Goal: Task Accomplishment & Management: Manage account settings

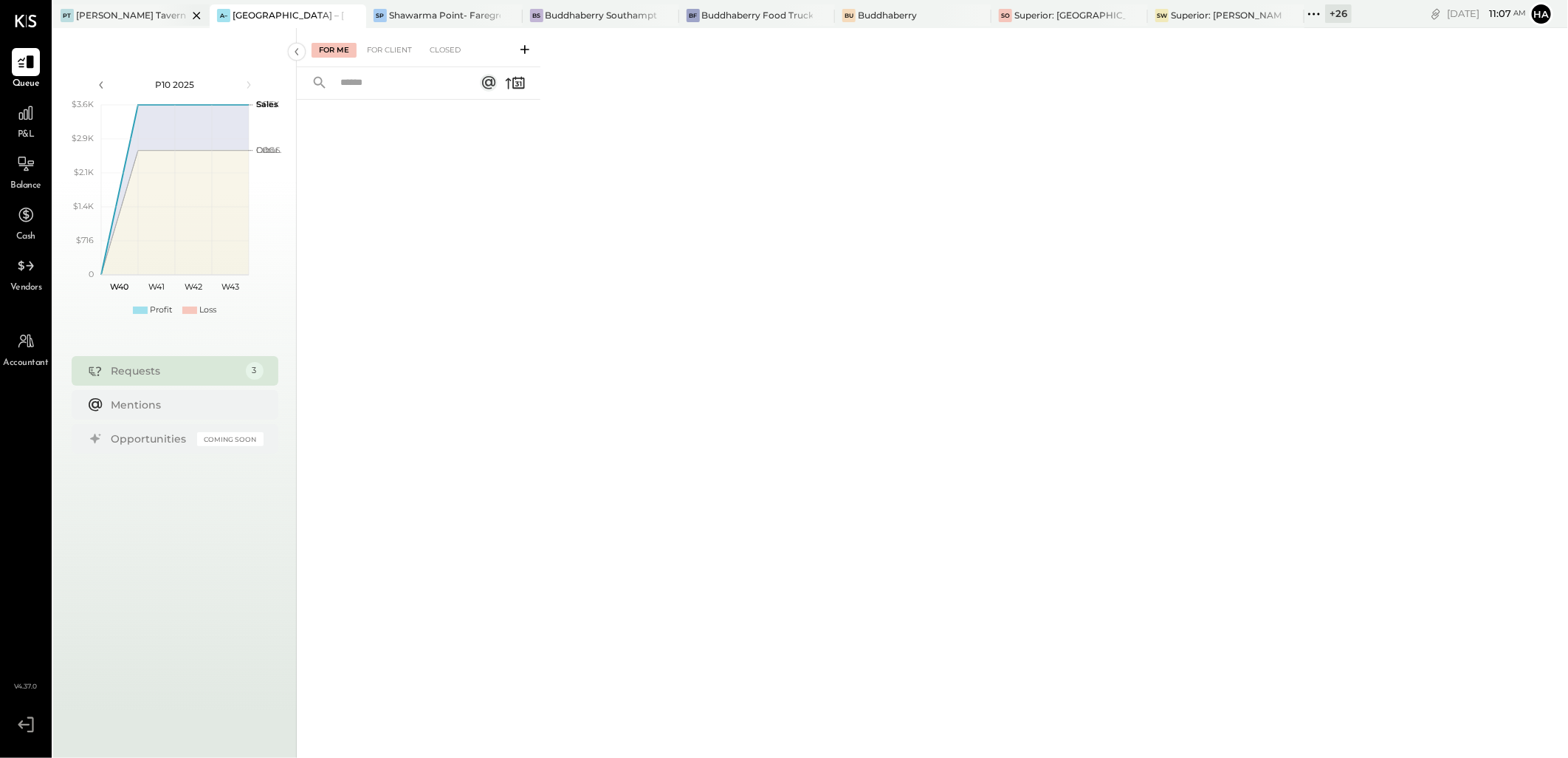
click at [115, 11] on div "[PERSON_NAME] Tavern" at bounding box center [131, 15] width 110 height 13
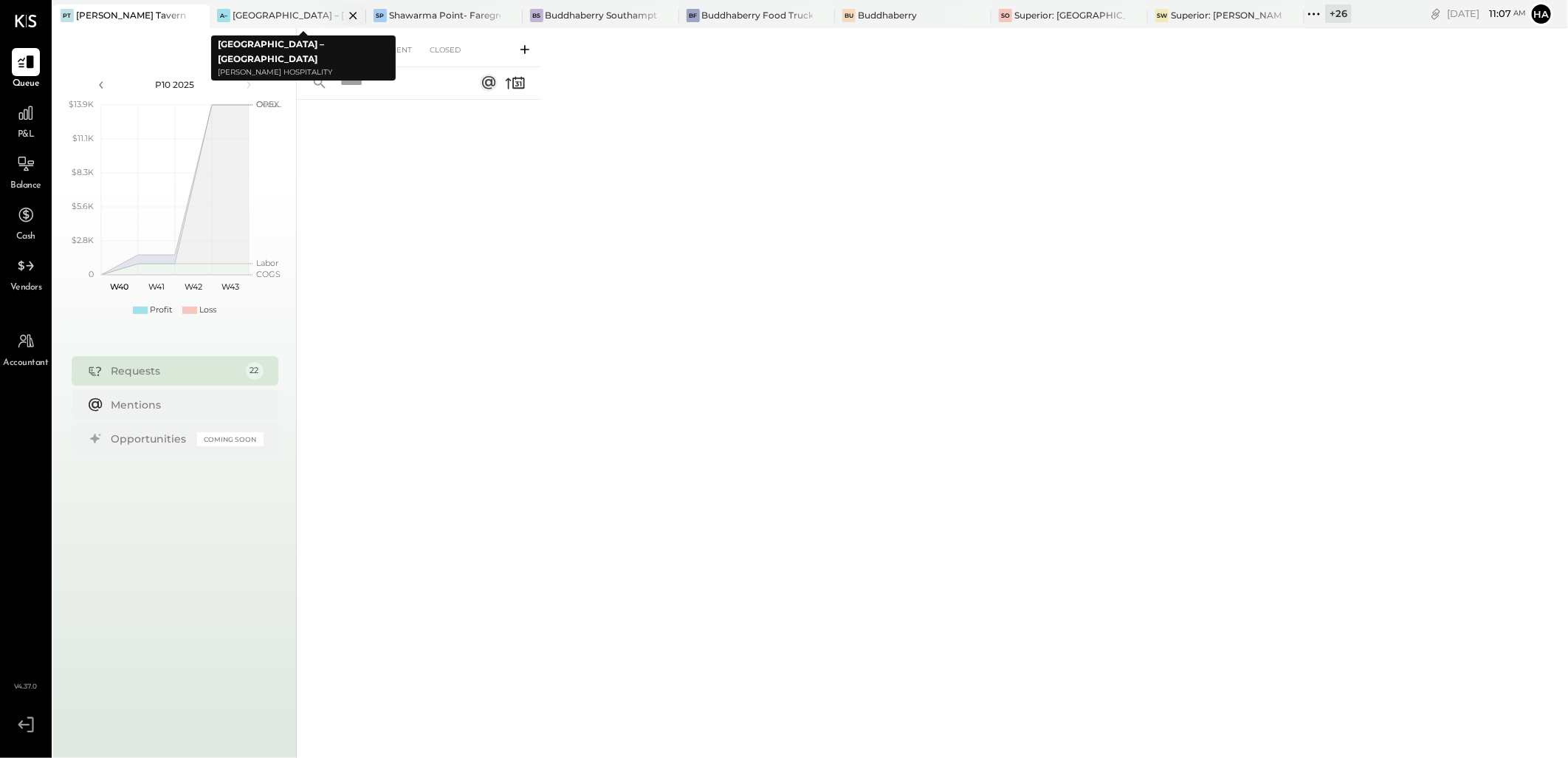
click at [350, 15] on icon at bounding box center [353, 15] width 18 height 18
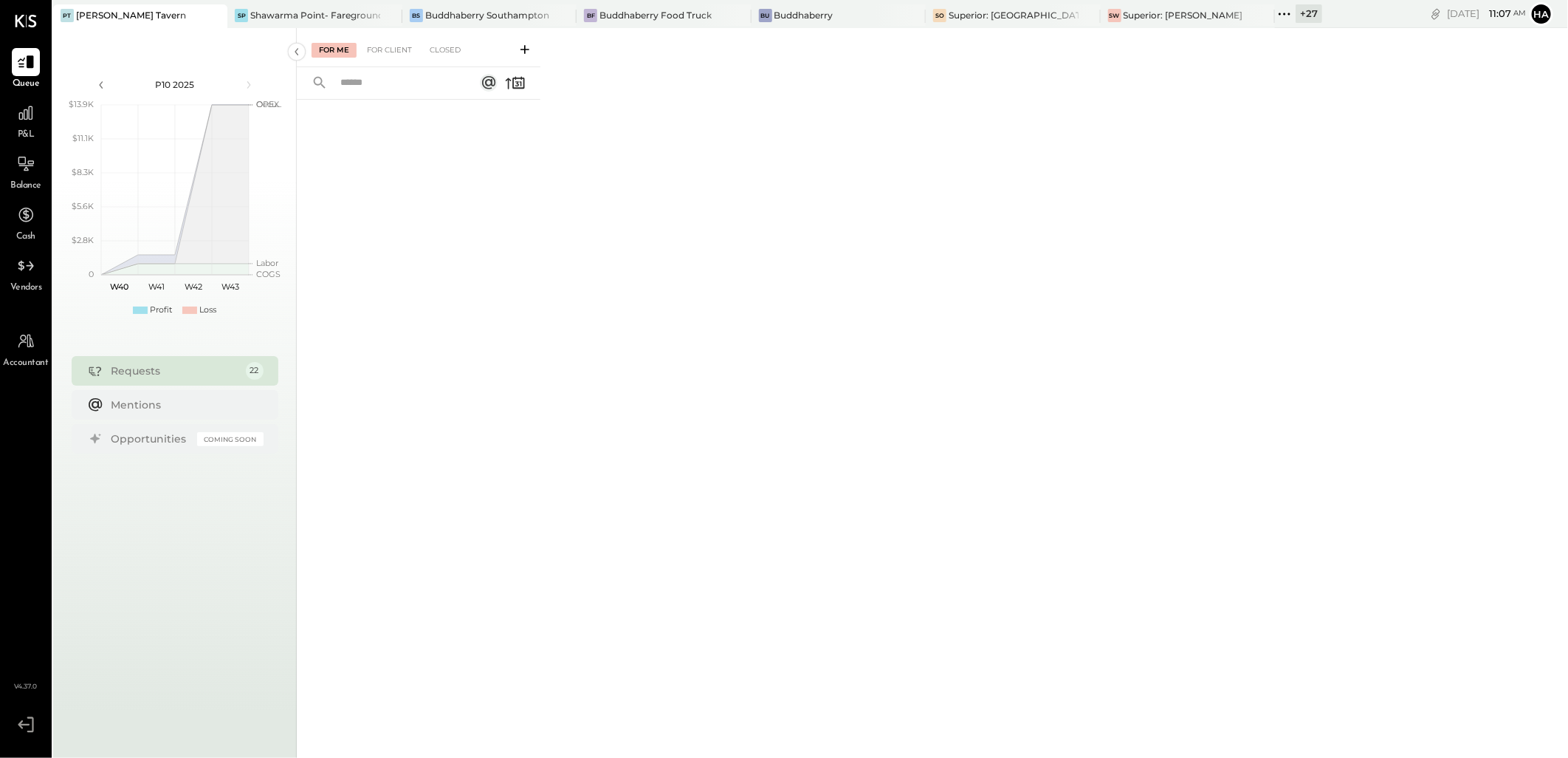
click at [1295, 14] on div "+ 27" at bounding box center [1308, 14] width 26 height 18
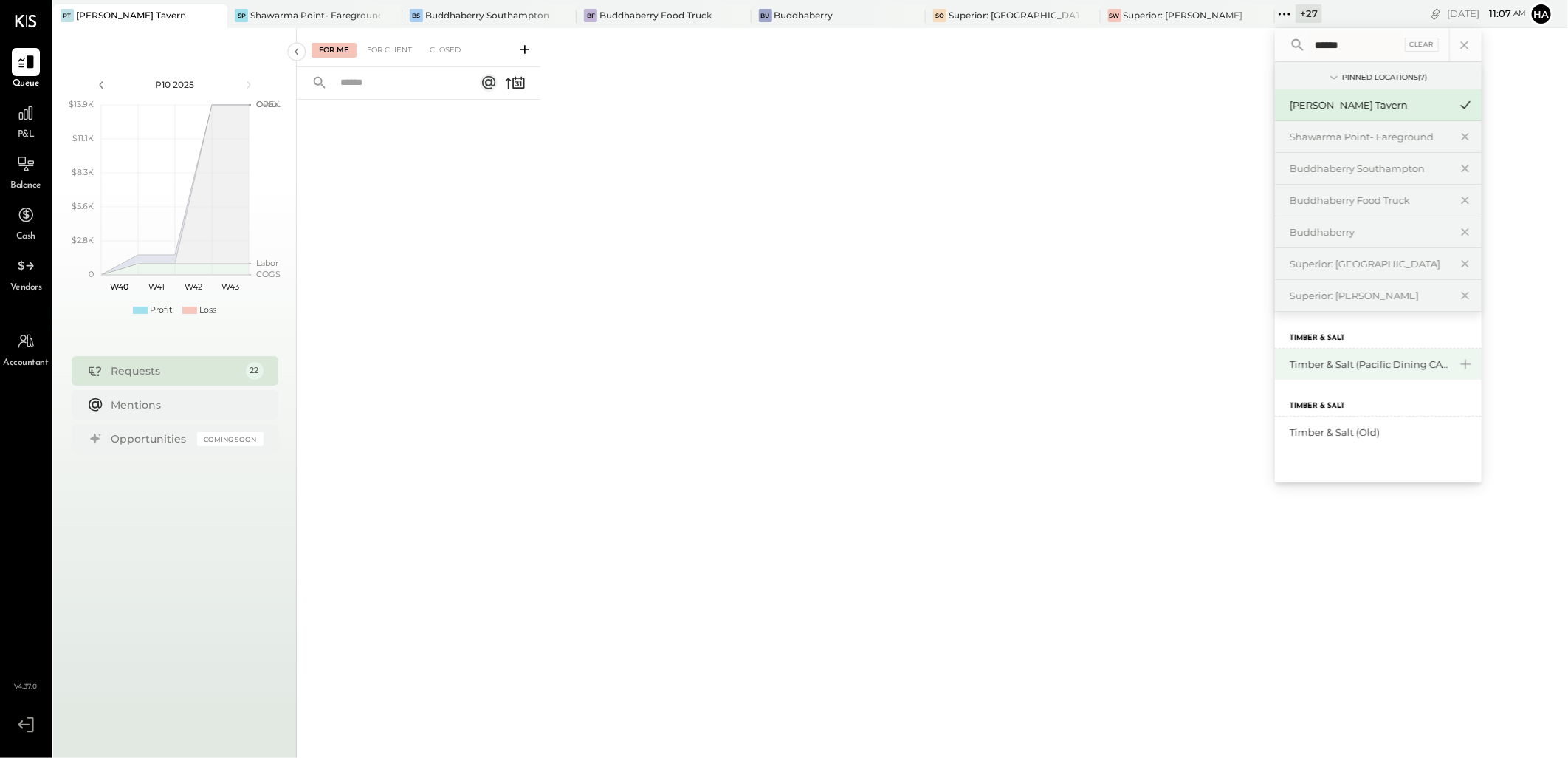
type input "******"
click at [1290, 364] on div "Timber & Salt (Pacific Dining CA1 LLC)" at bounding box center [1369, 364] width 160 height 14
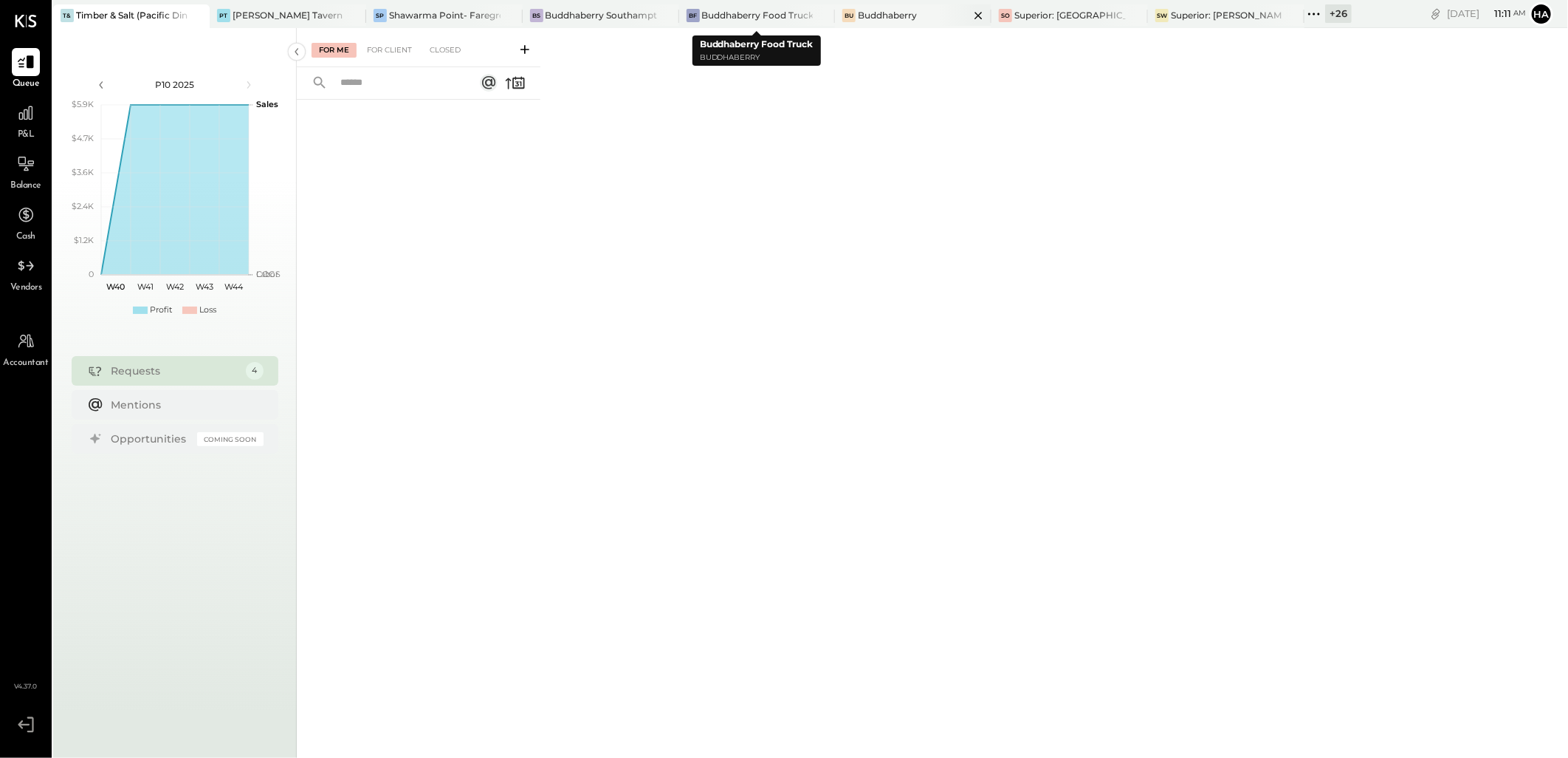
click at [891, 9] on div "Buddhaberry" at bounding box center [887, 15] width 59 height 13
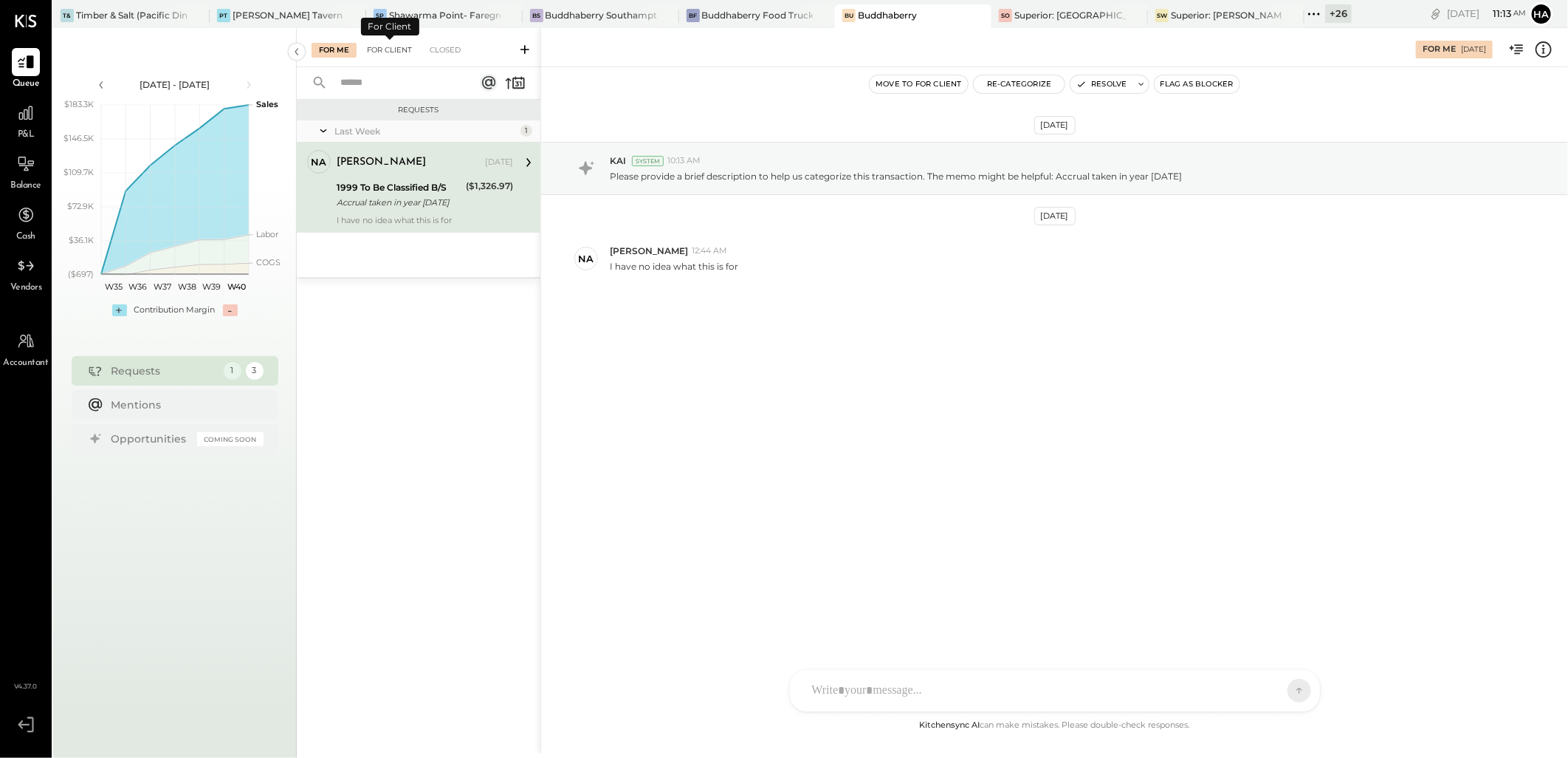
click at [394, 47] on div "For Client" at bounding box center [389, 50] width 60 height 14
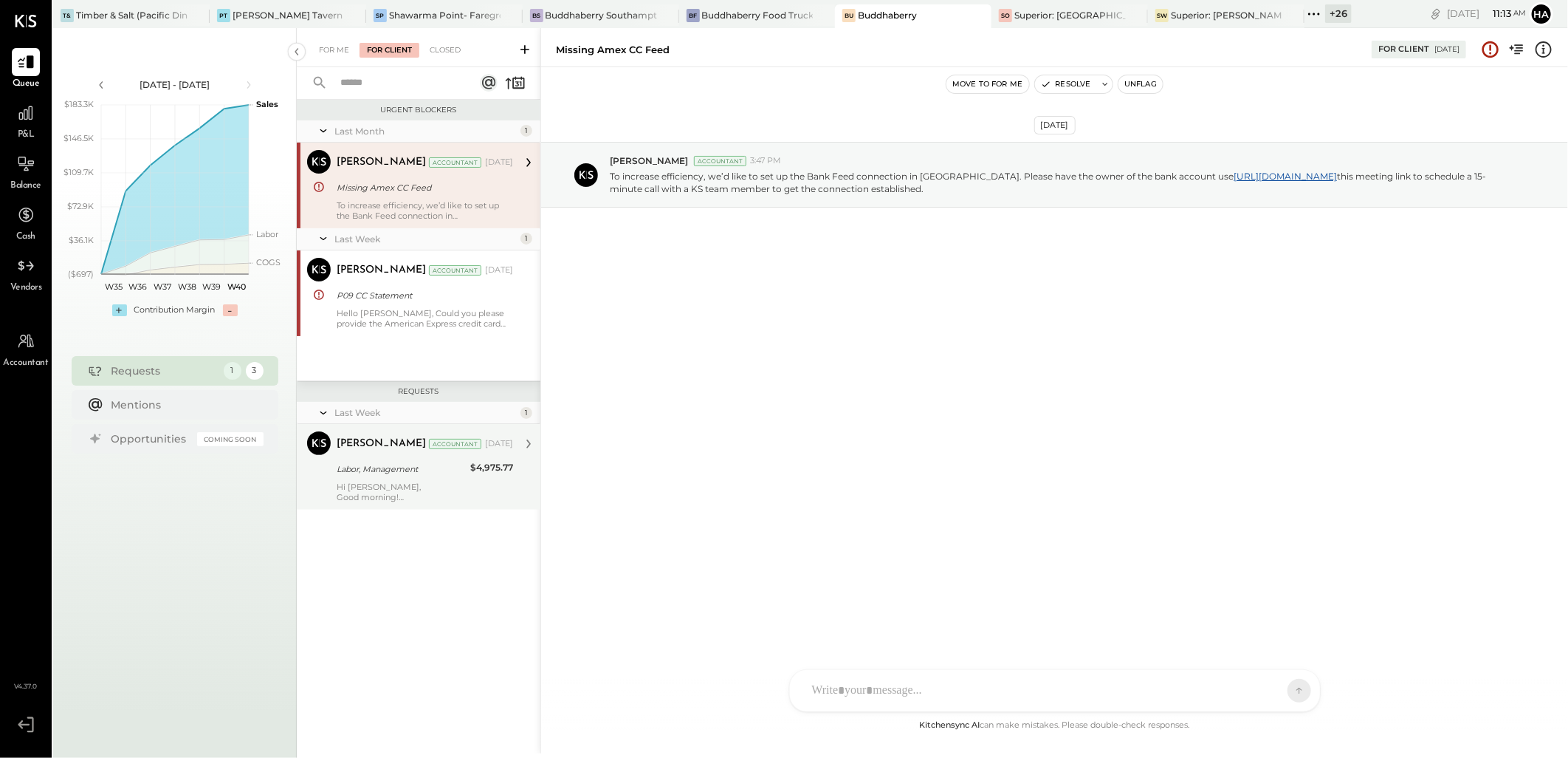
click at [424, 471] on div "Labor, Management" at bounding box center [401, 469] width 129 height 14
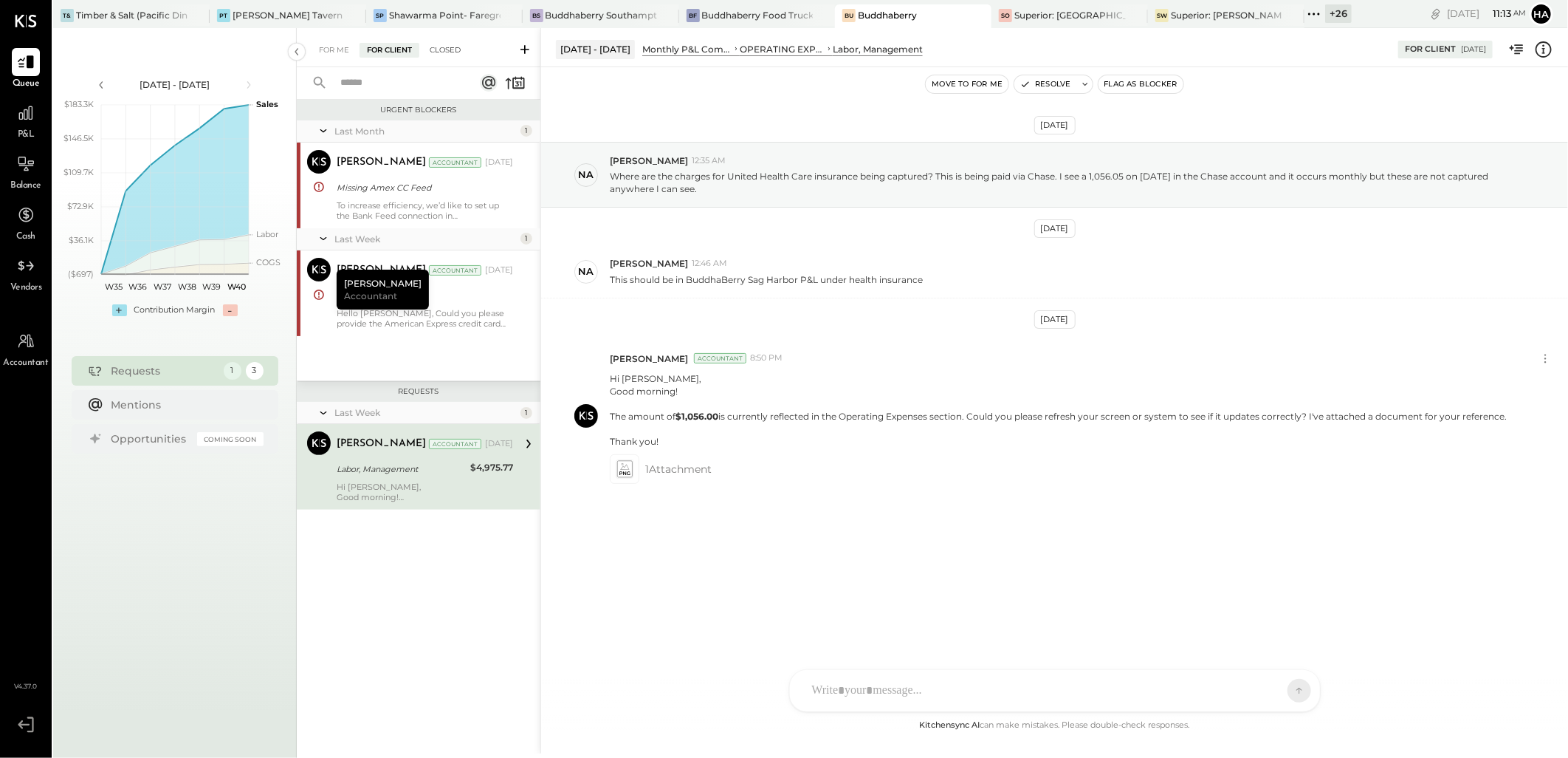
click at [453, 47] on div "Closed" at bounding box center [445, 50] width 46 height 14
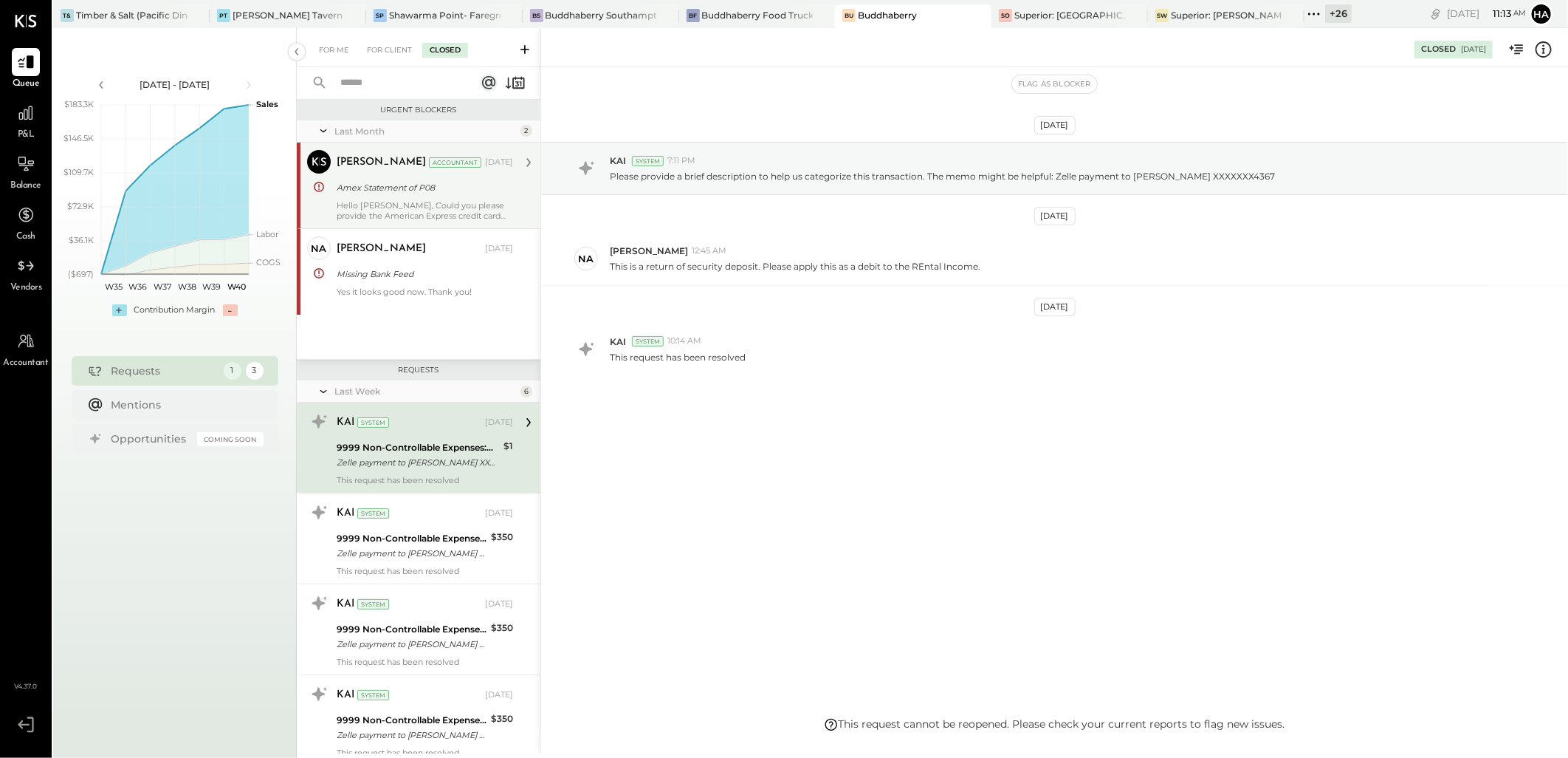
click at [402, 195] on div "Amex Statement of P08" at bounding box center [422, 188] width 172 height 18
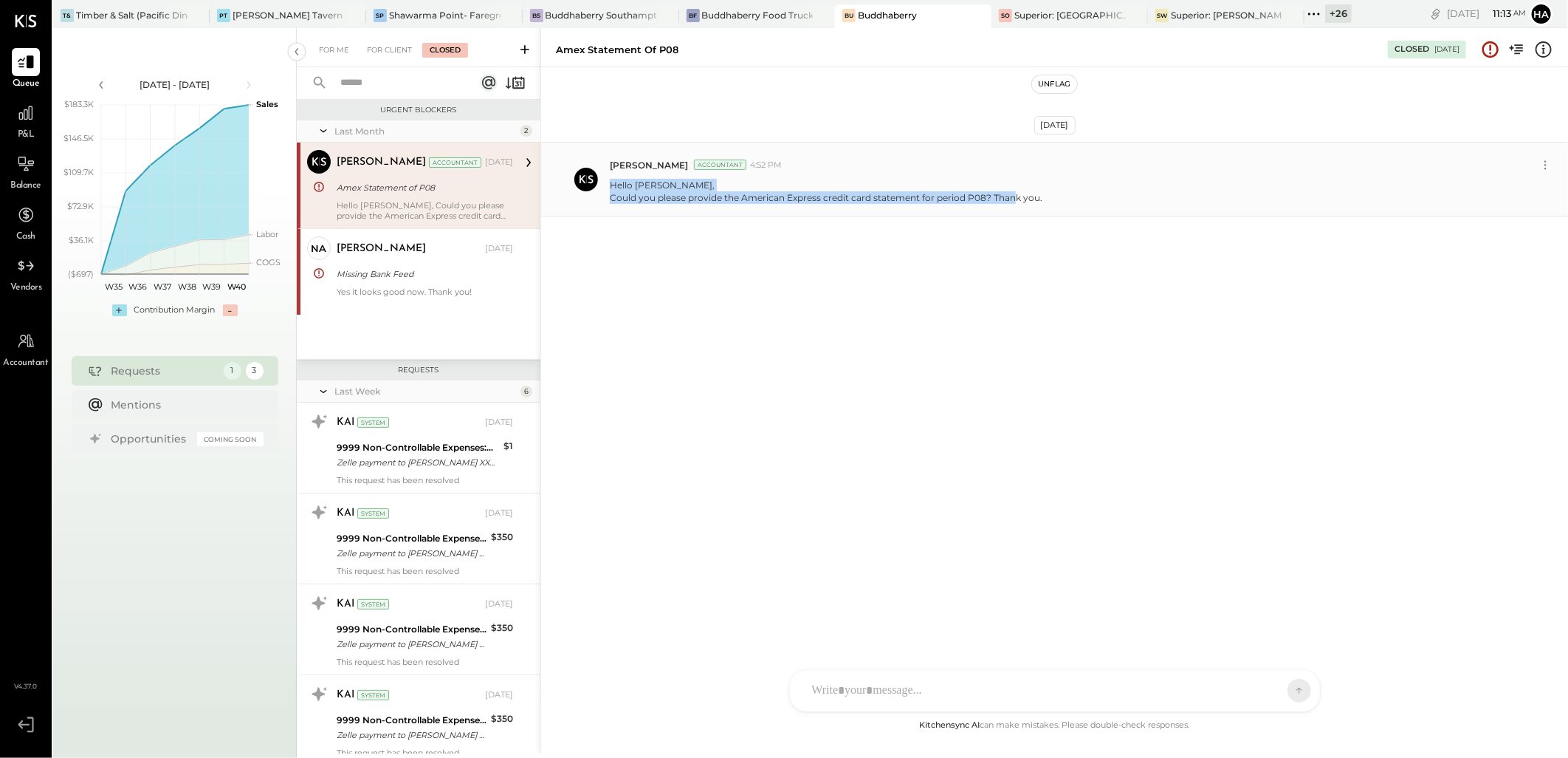
drag, startPoint x: 610, startPoint y: 182, endPoint x: 1051, endPoint y: 210, distance: 441.9
click at [1051, 210] on div "[PERSON_NAME] Accountant 4:52 PM Hello [PERSON_NAME], Could you please provide …" at bounding box center [1054, 179] width 1027 height 75
copy p "Hello [PERSON_NAME], Could you please provide the American Express credit card …"
click at [384, 52] on div "For Client" at bounding box center [389, 50] width 60 height 14
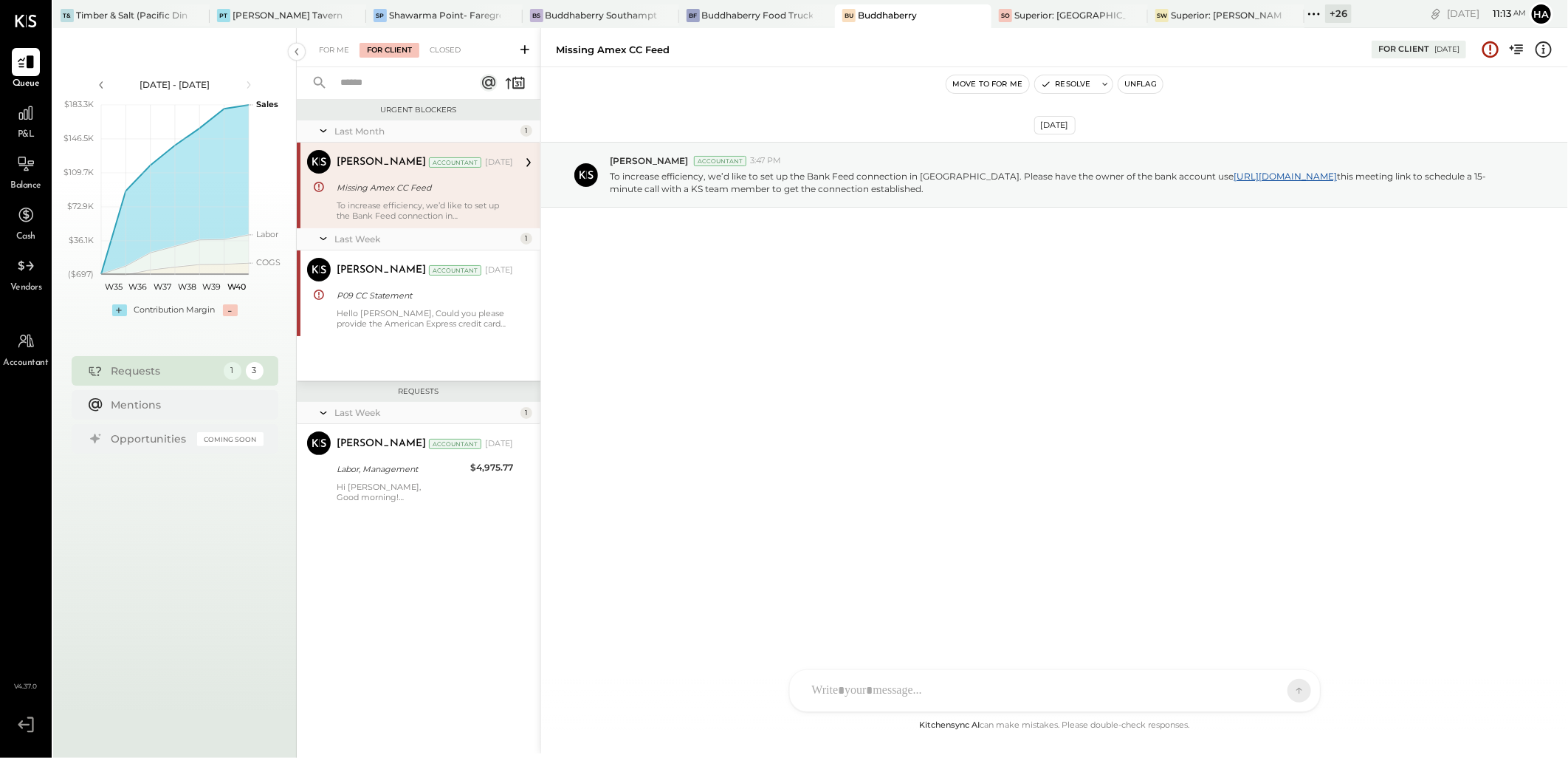
click at [527, 51] on icon at bounding box center [525, 49] width 14 height 14
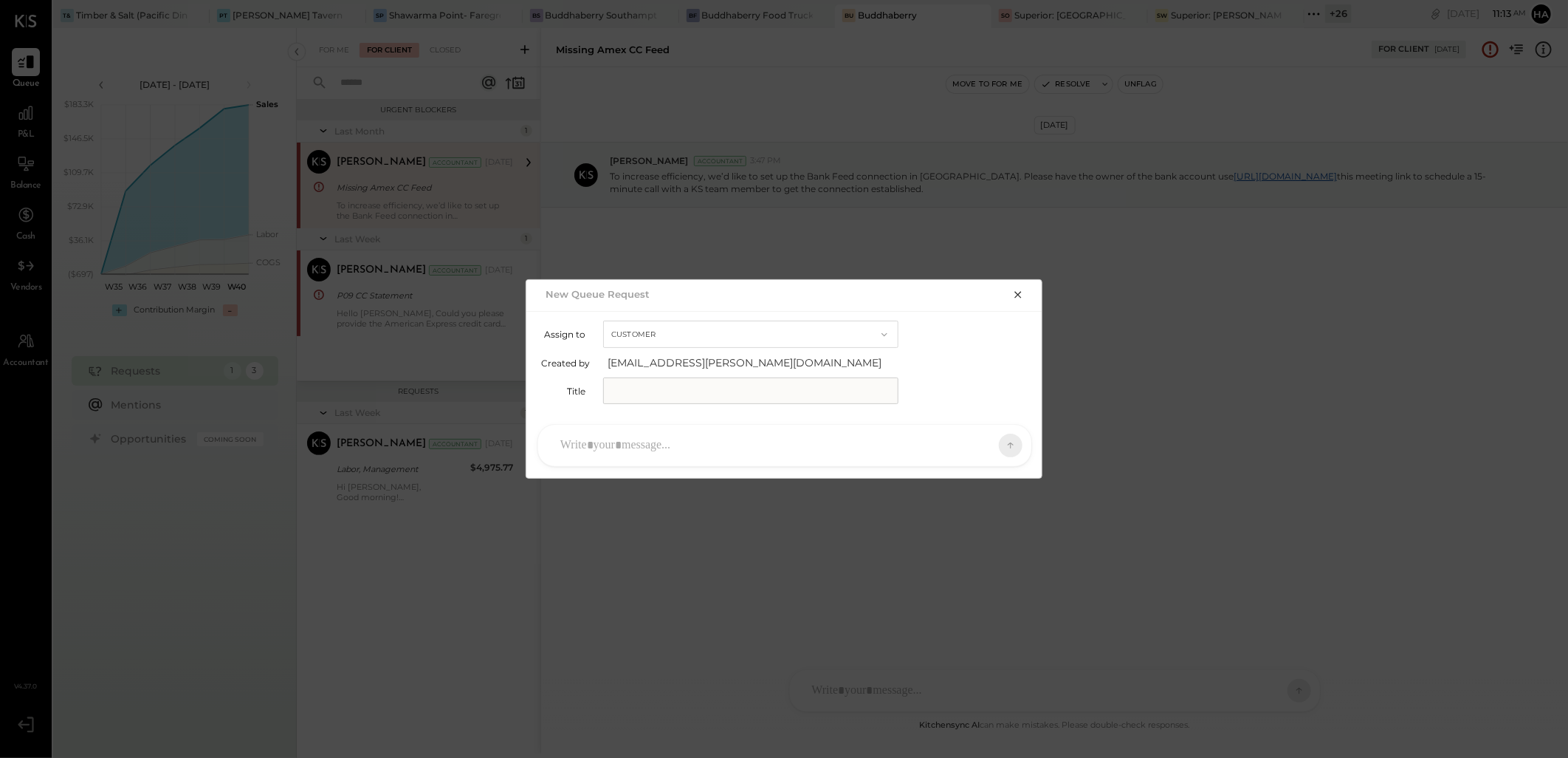
click at [712, 394] on input "text" at bounding box center [750, 391] width 295 height 26
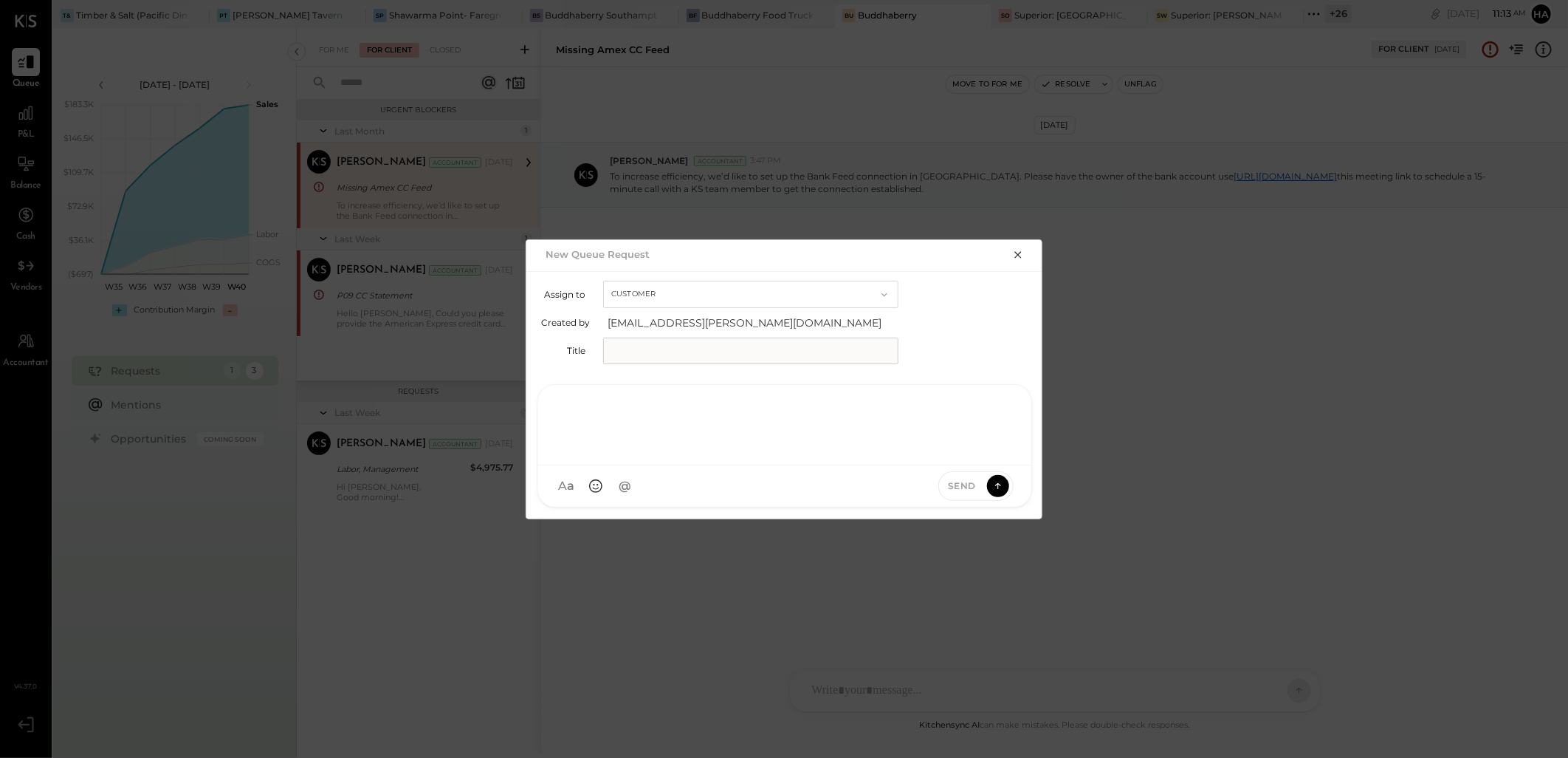
click at [693, 453] on div at bounding box center [785, 424] width 463 height 59
paste div
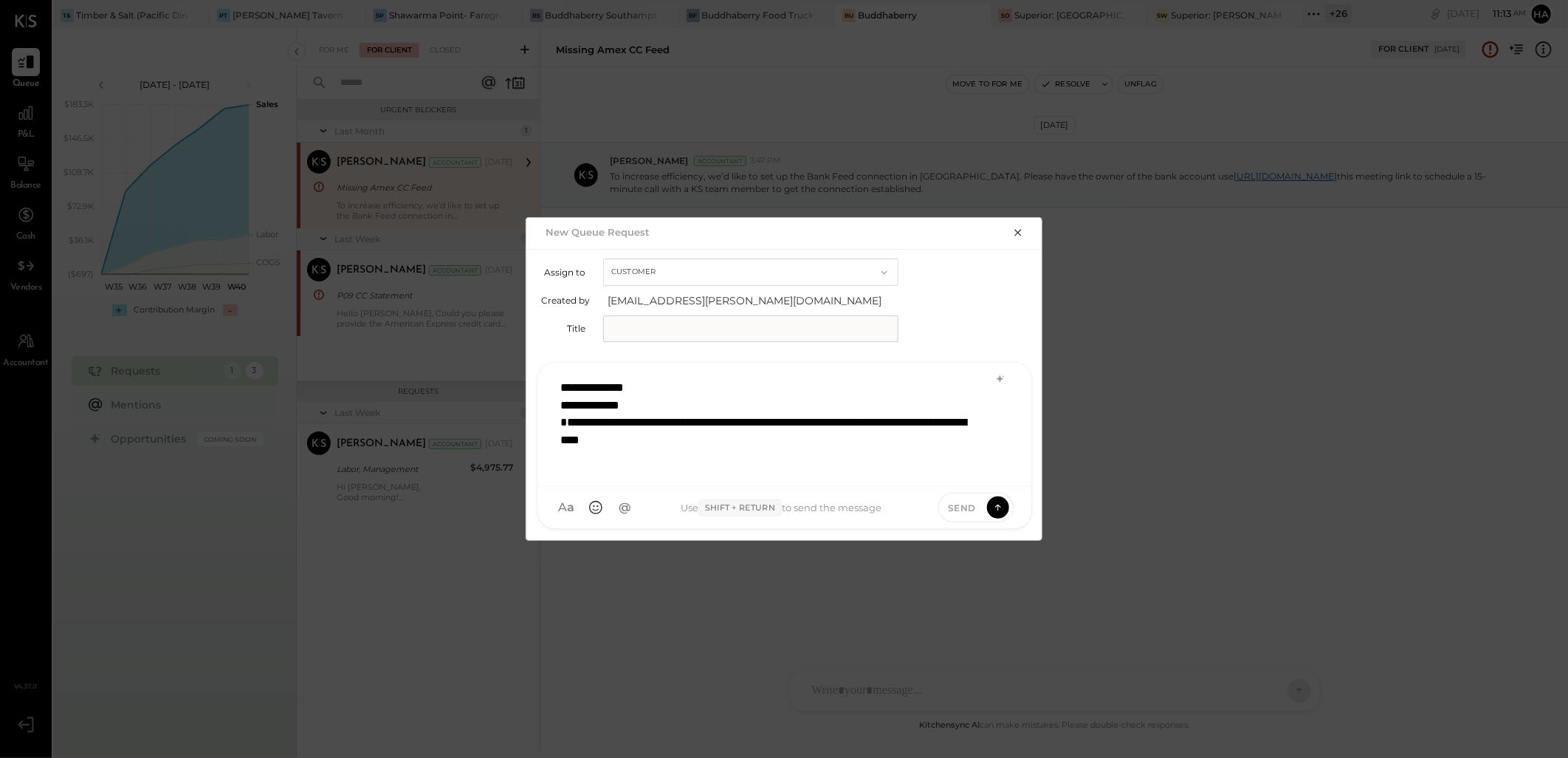
click at [626, 323] on input "text" at bounding box center [750, 328] width 295 height 26
type input "**********"
click at [1001, 510] on icon at bounding box center [998, 507] width 14 height 14
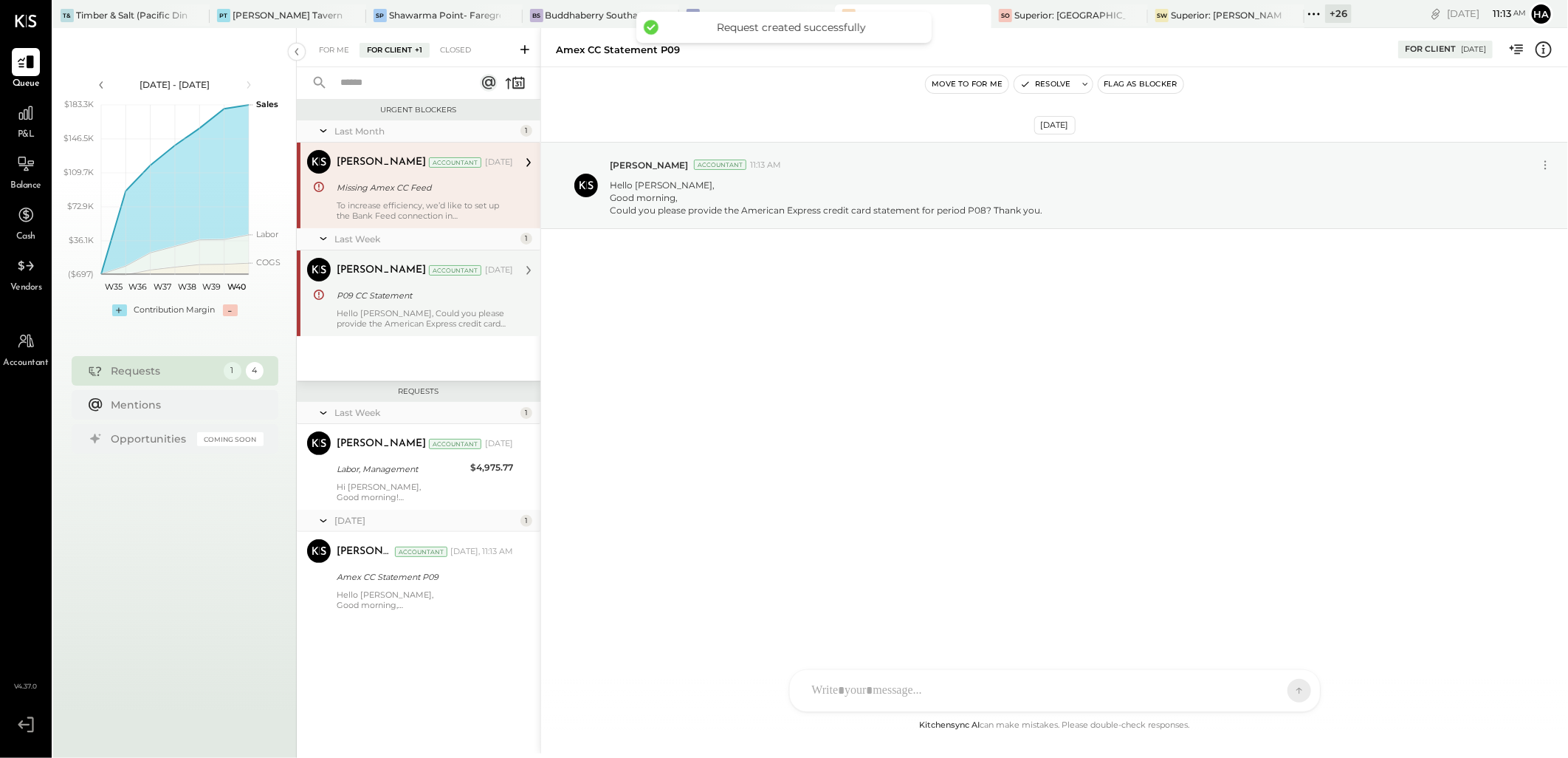
click at [392, 296] on div "P09 CC Statement" at bounding box center [422, 295] width 172 height 14
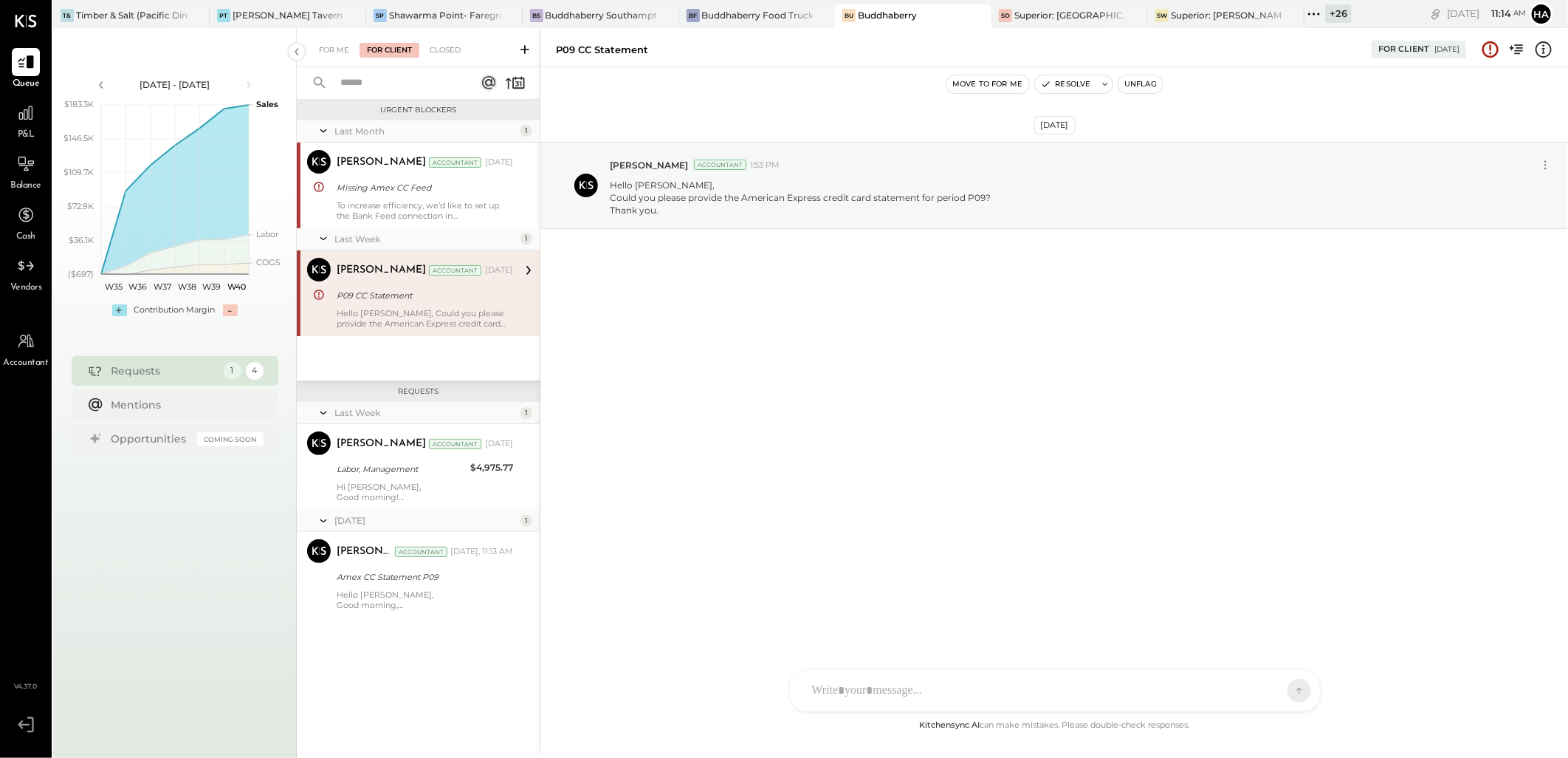
click at [433, 295] on div "P09 CC Statement" at bounding box center [422, 295] width 172 height 14
click at [421, 185] on div "Missing Amex CC Feed" at bounding box center [422, 188] width 172 height 14
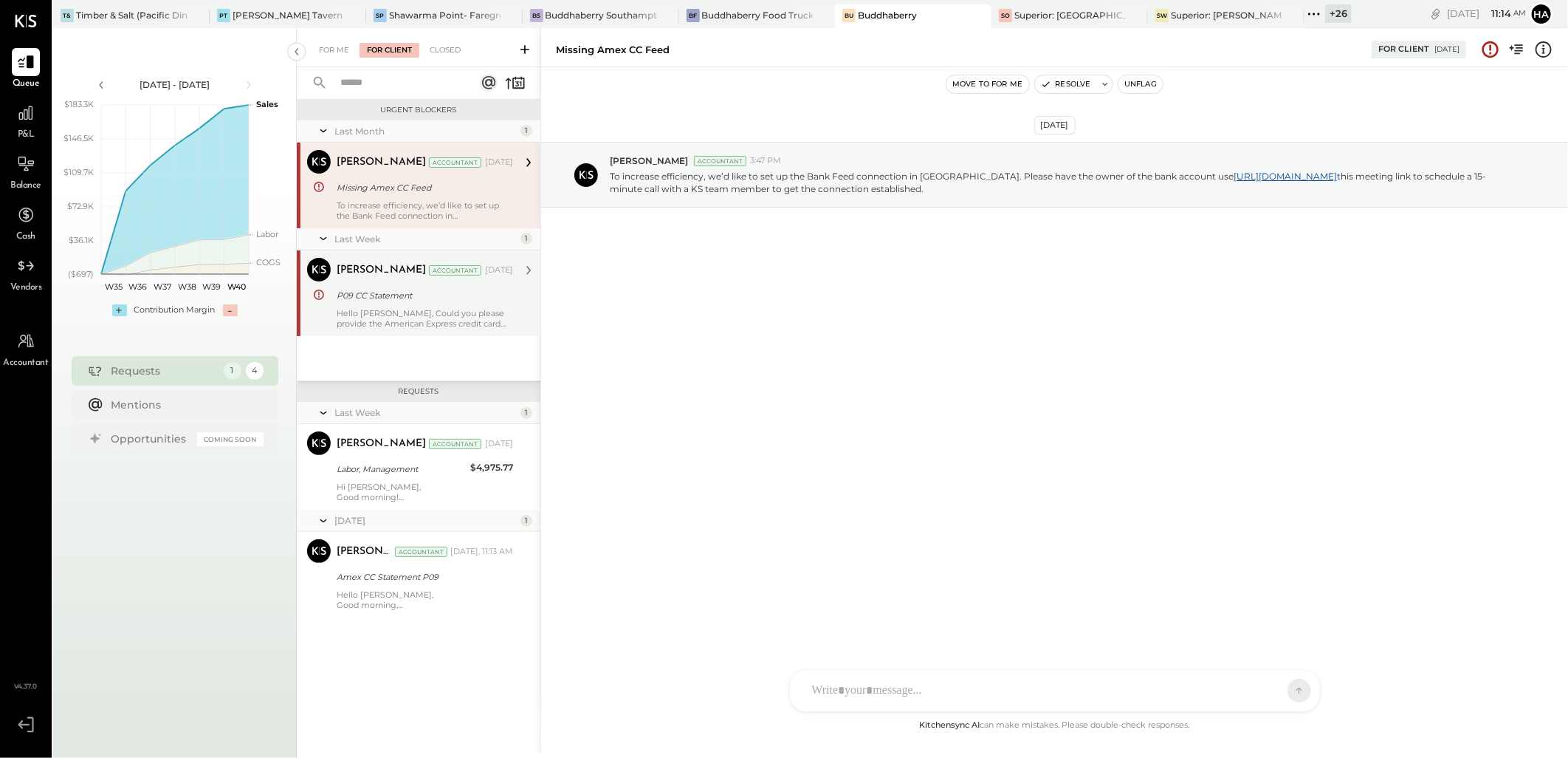
click at [433, 311] on div "Hello [PERSON_NAME], Could you please provide the American Express credit card …" at bounding box center [425, 318] width 176 height 21
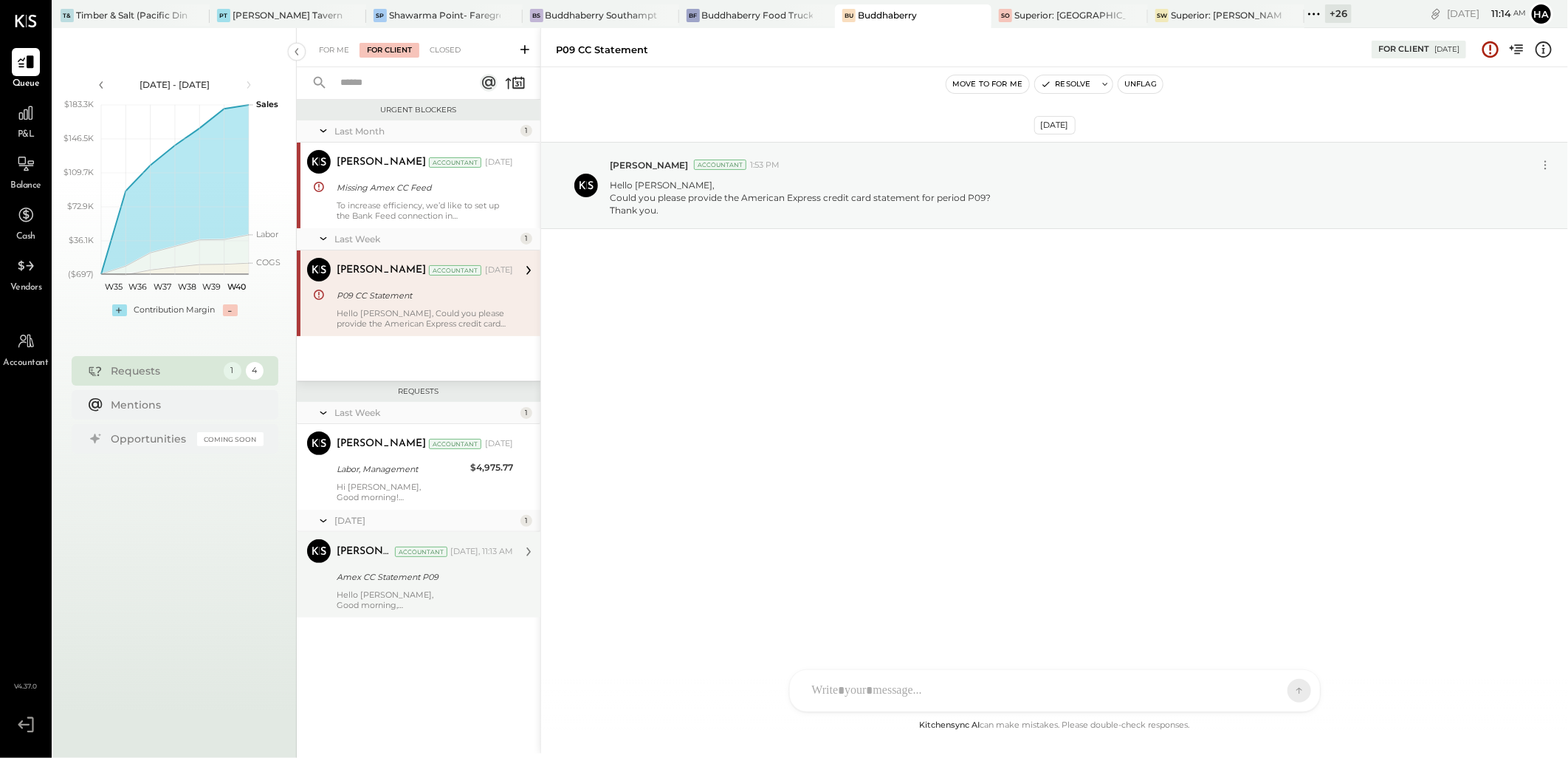
click at [393, 573] on div "Amex CC Statement P09" at bounding box center [422, 577] width 172 height 14
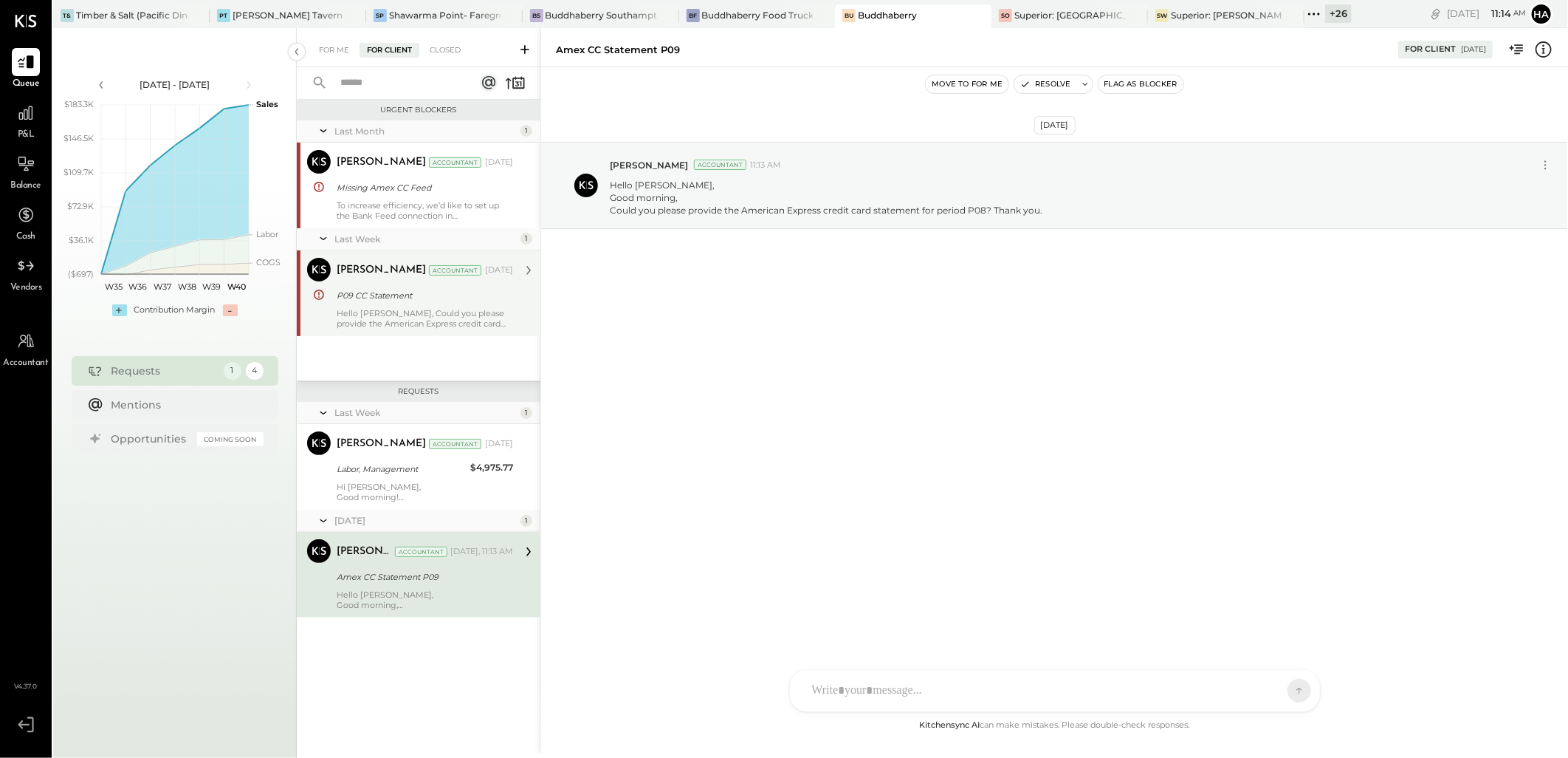
click at [1145, 82] on button "Flag as Blocker" at bounding box center [1141, 84] width 85 height 18
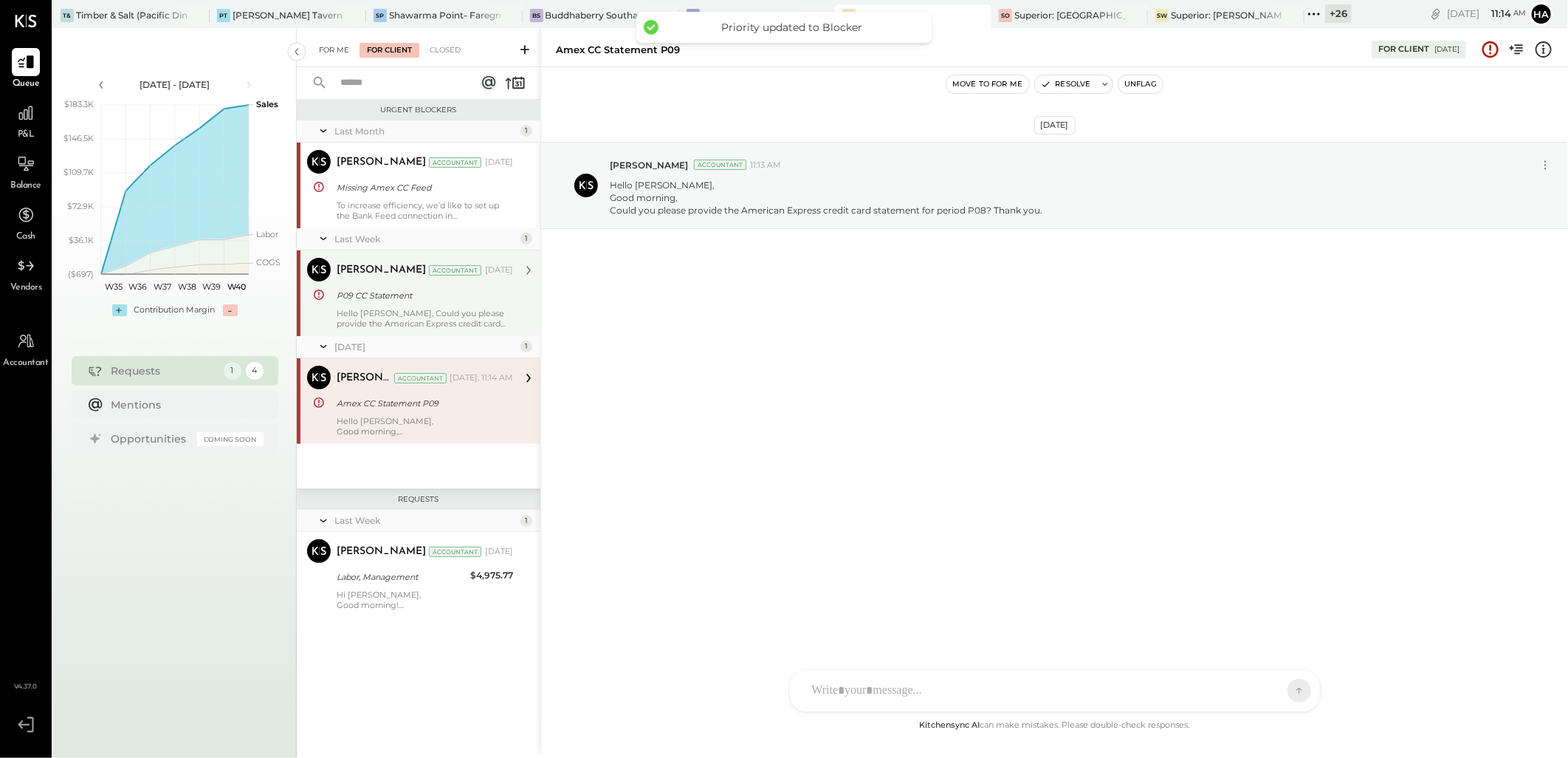
click at [341, 48] on div "For Me" at bounding box center [334, 50] width 45 height 14
